Goal: Task Accomplishment & Management: Manage account settings

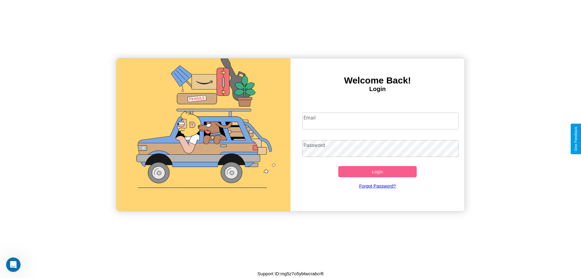
click at [380, 121] on input "Email" at bounding box center [380, 121] width 157 height 17
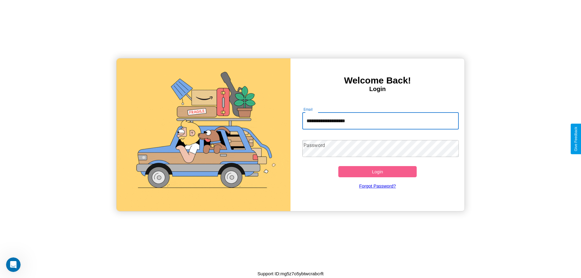
type input "**********"
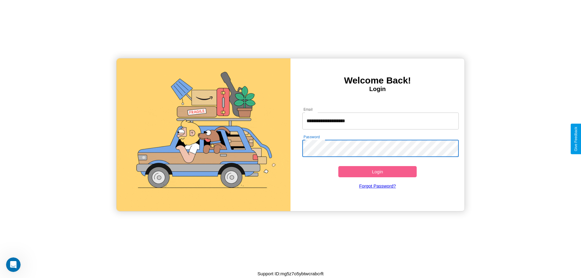
click at [377, 172] on button "Login" at bounding box center [377, 171] width 78 height 11
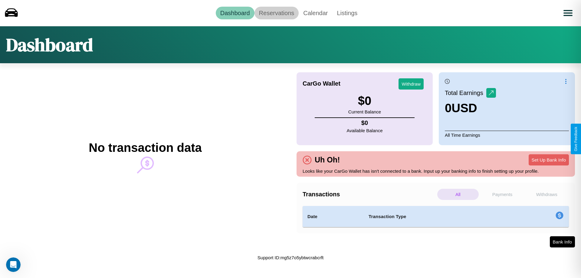
click at [276, 13] on link "Reservations" at bounding box center [276, 13] width 44 height 13
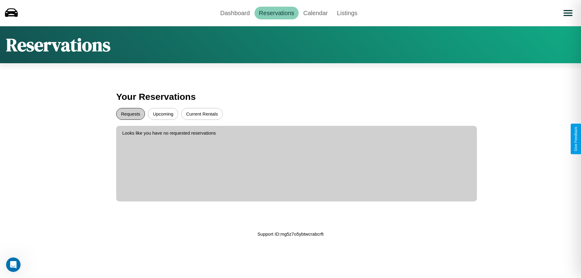
click at [130, 114] on button "Requests" at bounding box center [130, 114] width 29 height 12
click at [202, 114] on button "Current Rentals" at bounding box center [201, 114] width 41 height 12
